Goal: Browse casually

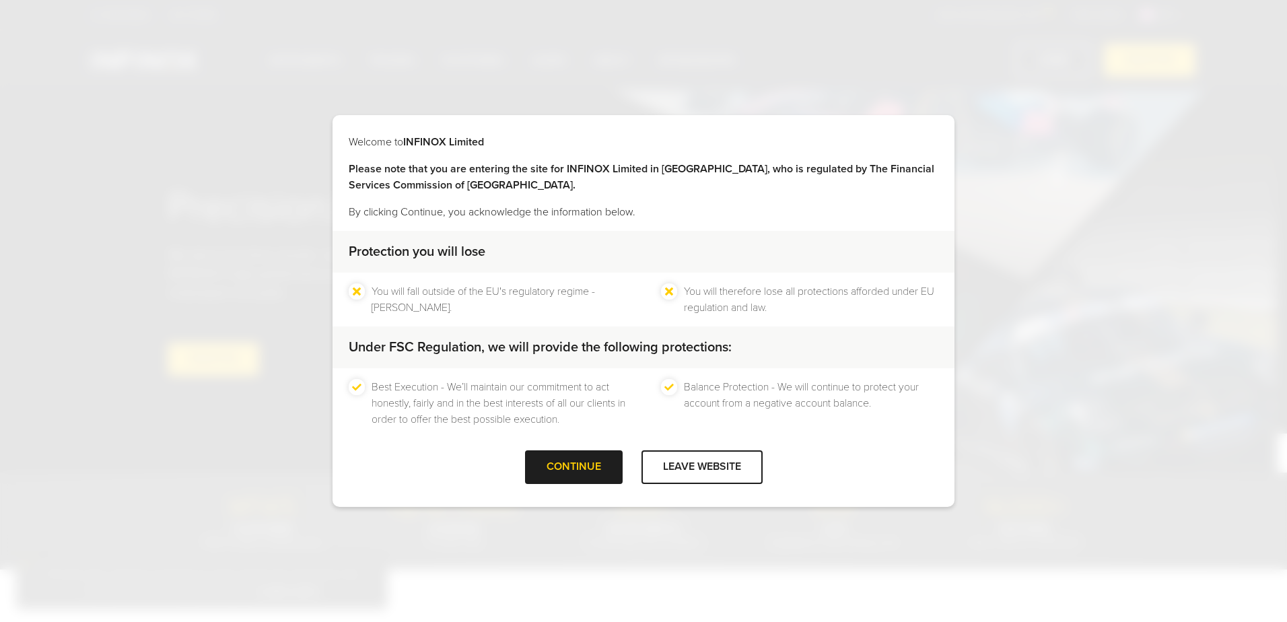
click at [702, 467] on div at bounding box center [702, 467] width 0 height 0
click at [573, 467] on div at bounding box center [573, 467] width 0 height 0
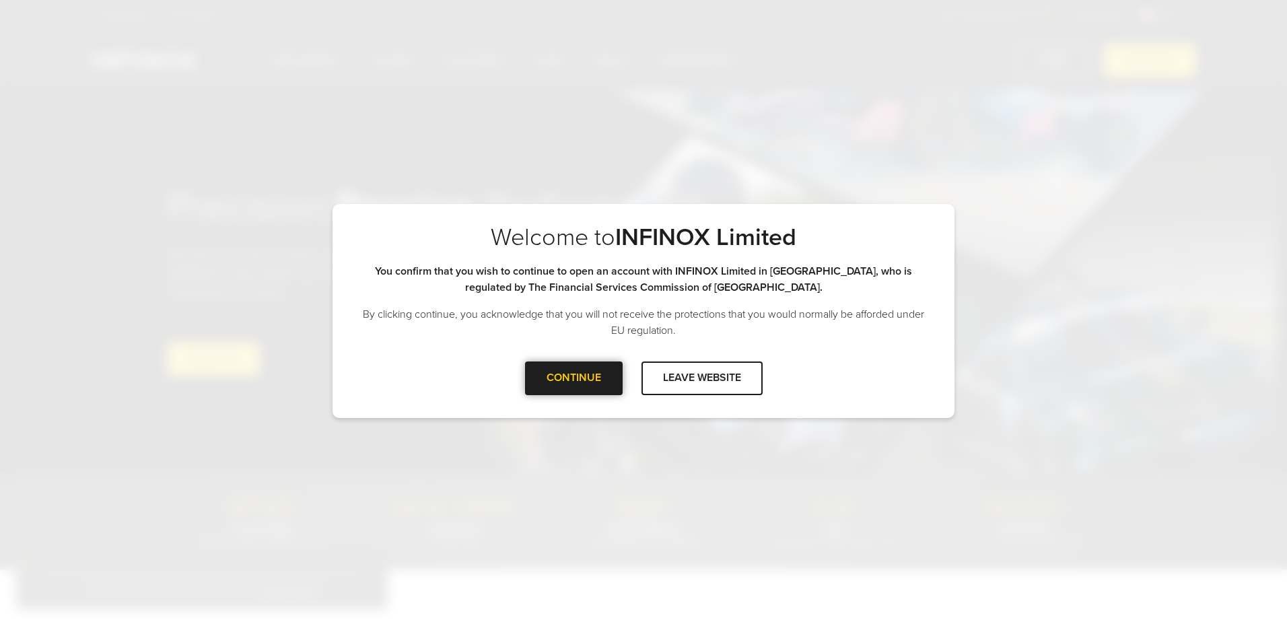
click at [573, 378] on div at bounding box center [573, 378] width 0 height 0
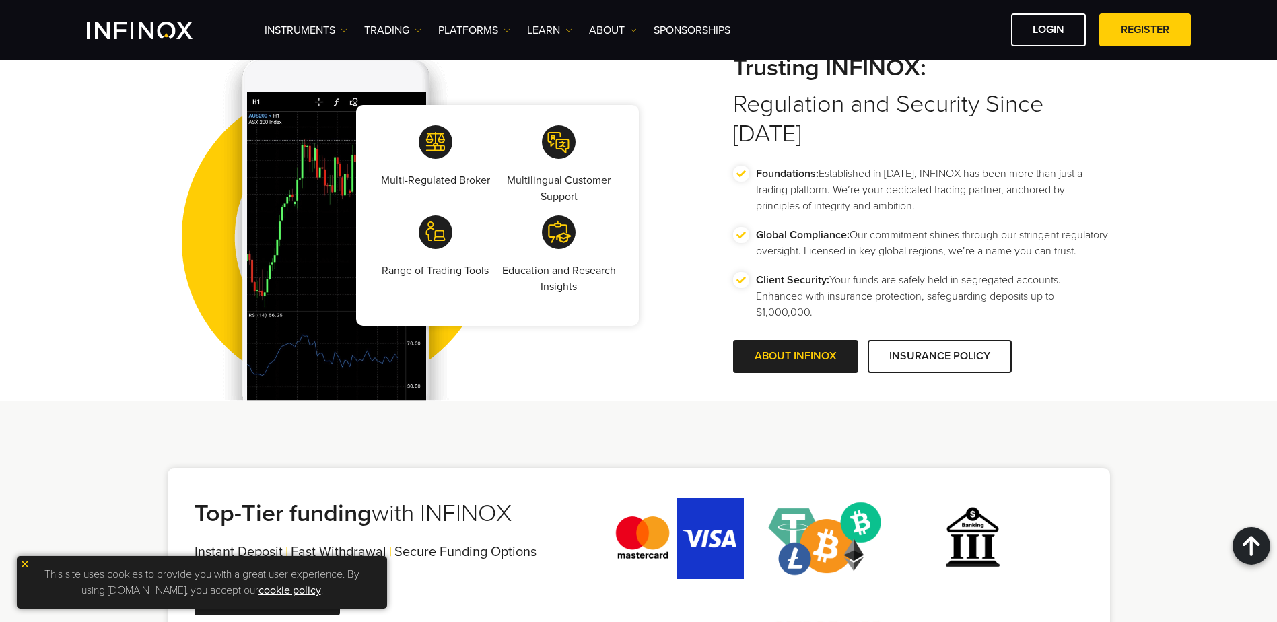
scroll to position [2490, 0]
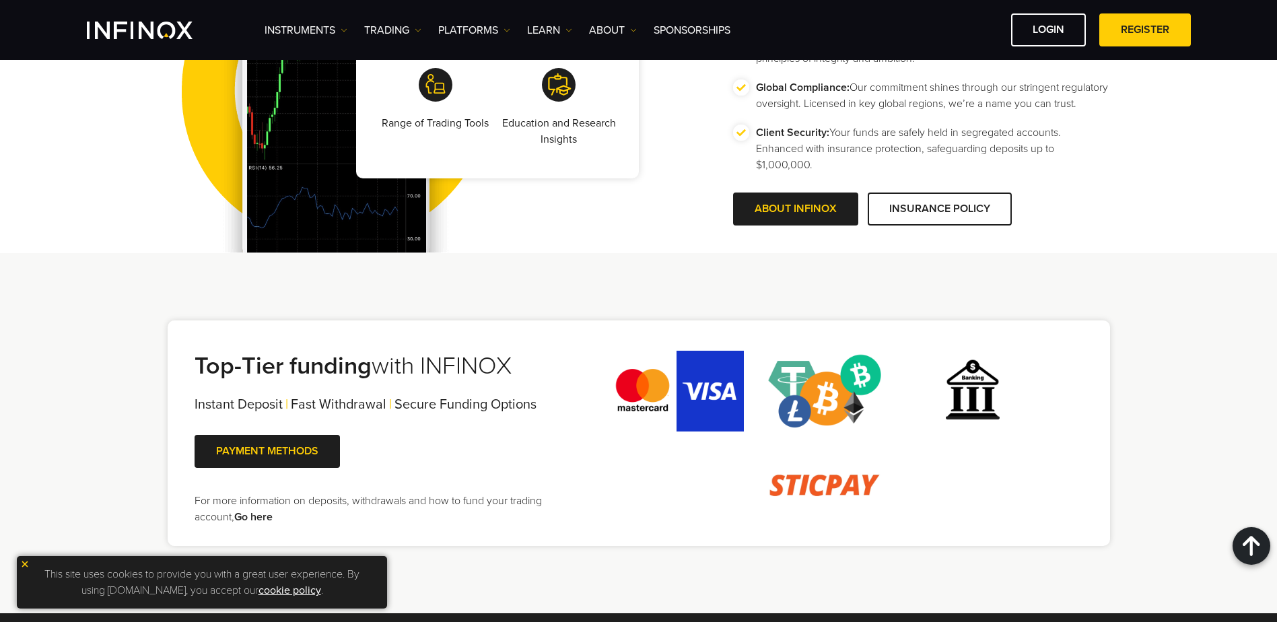
click at [26, 564] on img at bounding box center [24, 563] width 9 height 9
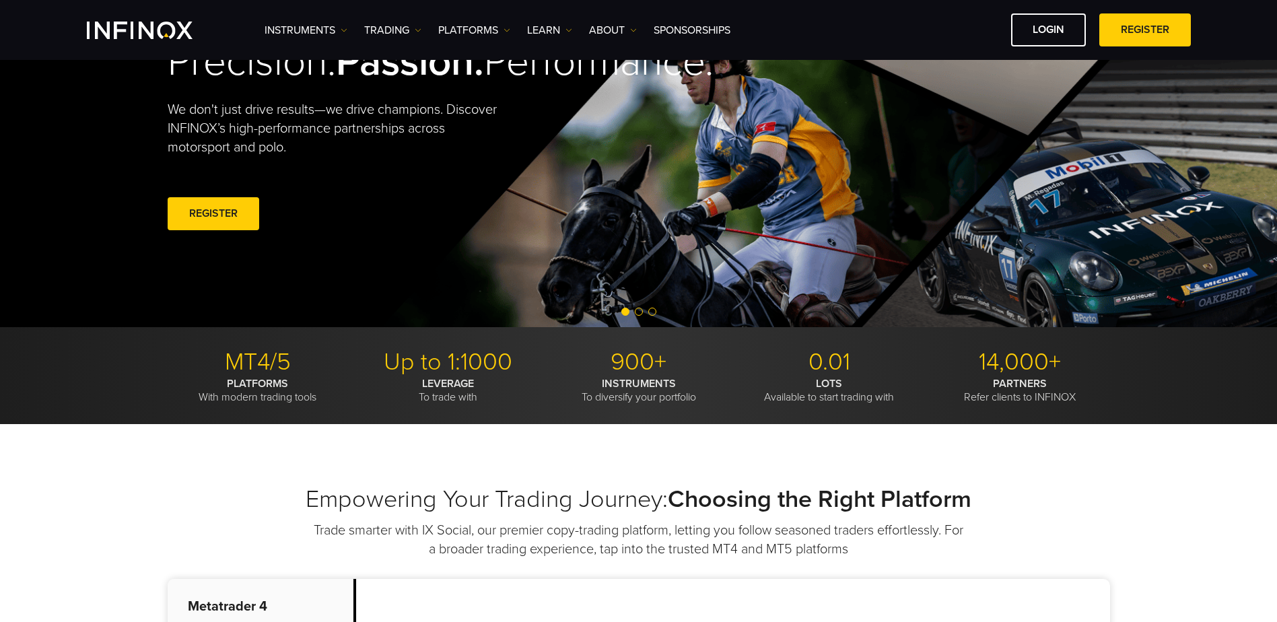
scroll to position [0, 0]
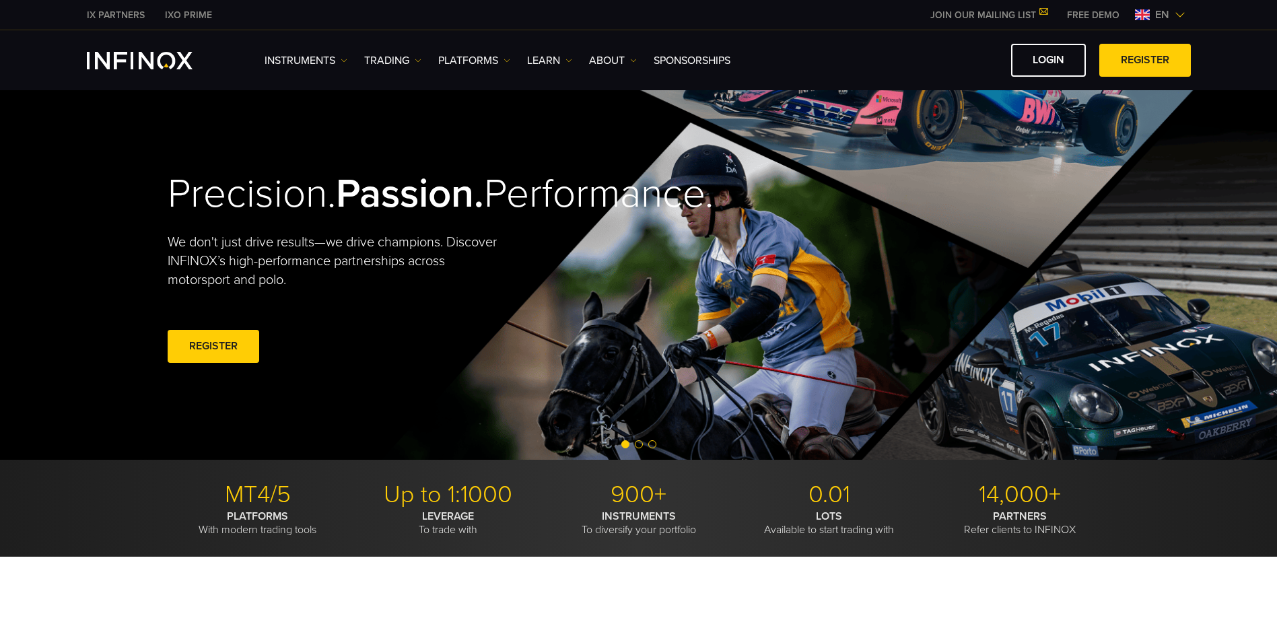
click at [732, 312] on div "Precision. Passion. Performance. We don't just drive results—we drive champions…" at bounding box center [638, 268] width 969 height 382
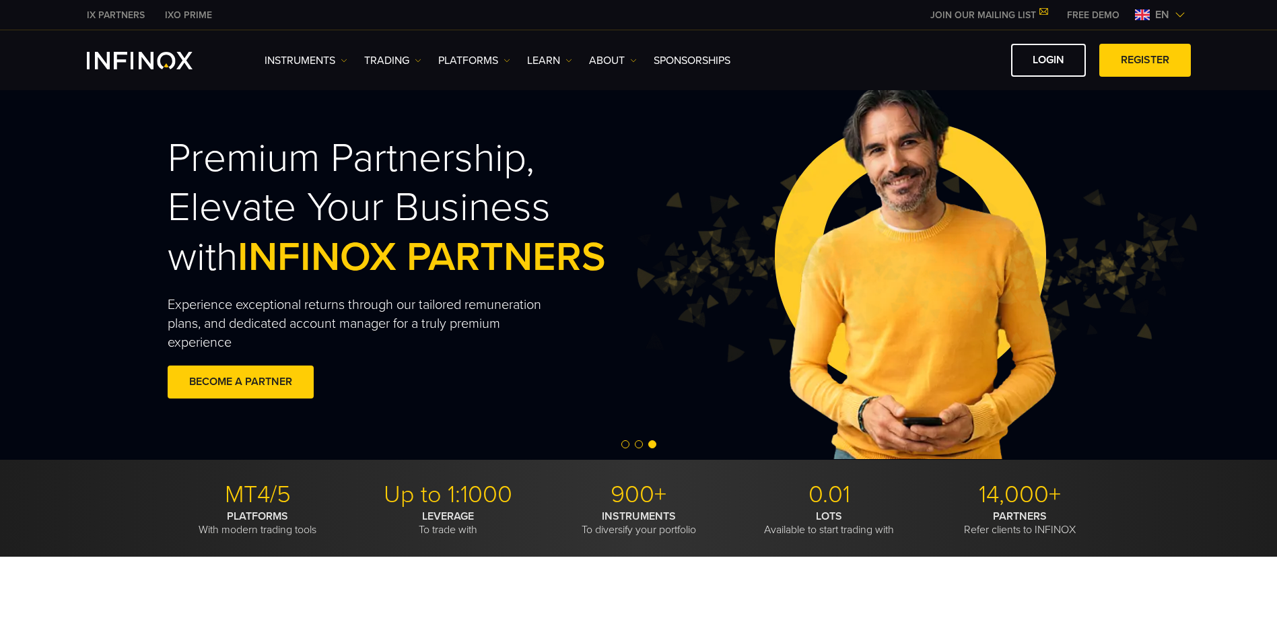
click at [521, 357] on div "Premium Partnership, Elevate Your Business with INFINOX PARTNERS Experience exc…" at bounding box center [417, 269] width 499 height 310
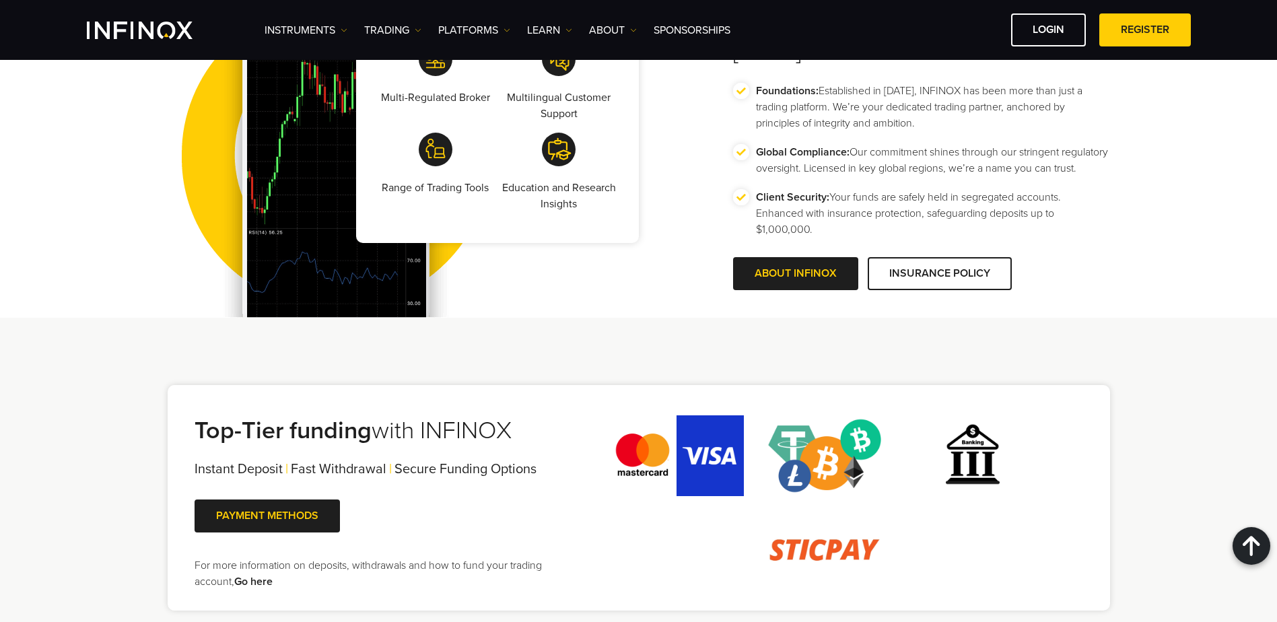
scroll to position [2423, 0]
